Goal: Information Seeking & Learning: Learn about a topic

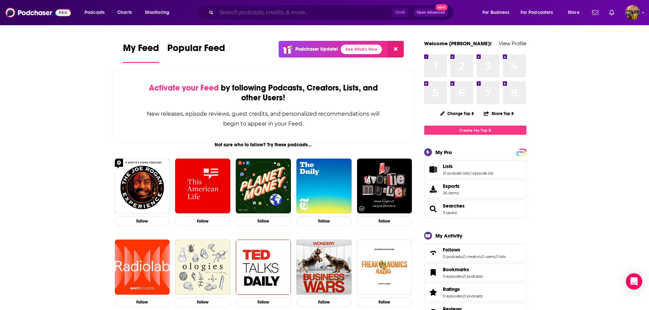
click at [334, 15] on input "Search podcasts, credits, & more..." at bounding box center [304, 12] width 176 height 11
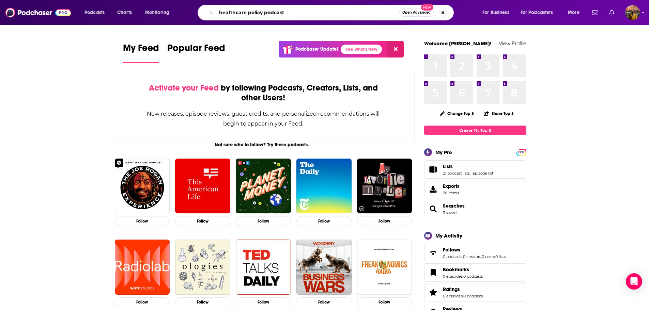
type input "healthcare policy podcast"
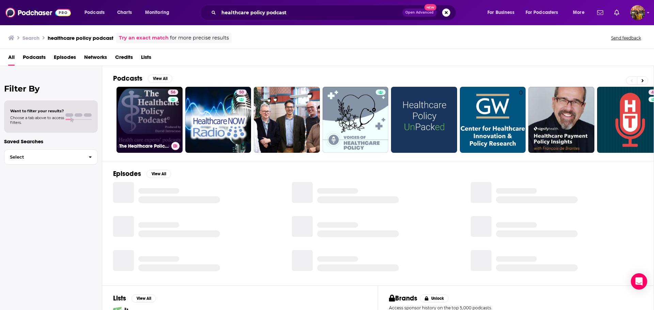
click at [139, 103] on link "56 The Healthcare Policy Podcast ® Produced by [PERSON_NAME]" at bounding box center [149, 120] width 66 height 66
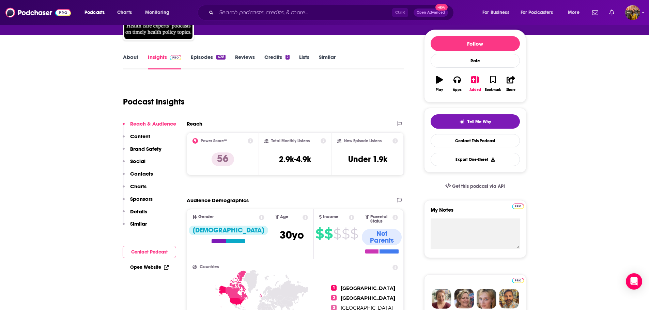
scroll to position [92, 0]
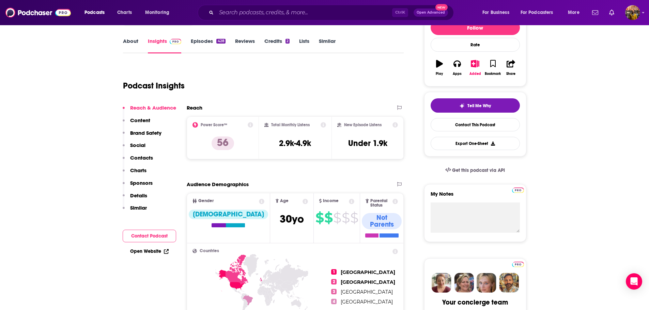
click at [142, 134] on p "Brand Safety" at bounding box center [145, 133] width 31 height 6
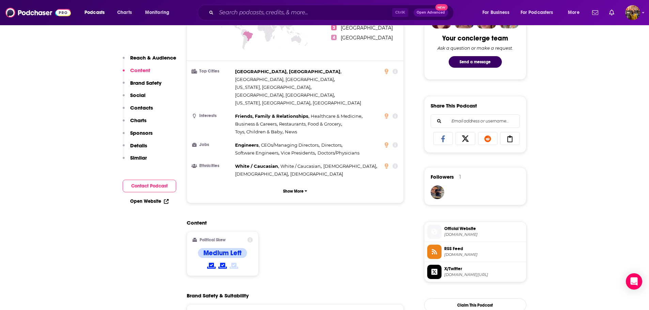
scroll to position [356, 0]
